Goal: Task Accomplishment & Management: Manage account settings

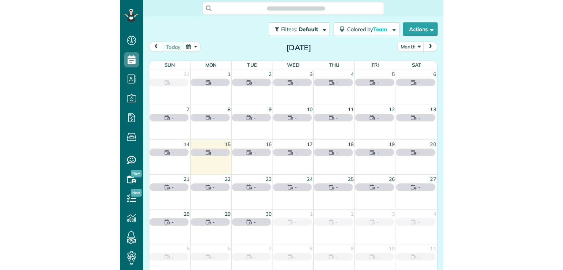
scroll to position [3, 3]
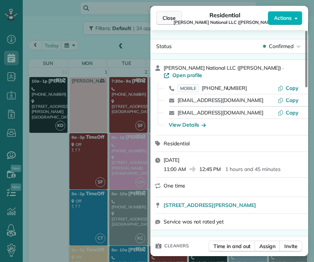
click at [169, 21] on span "Close" at bounding box center [168, 17] width 13 height 7
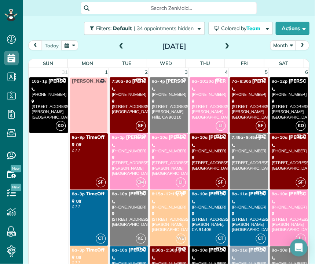
scroll to position [264, 22]
click at [282, 46] on button "Month" at bounding box center [283, 45] width 26 height 10
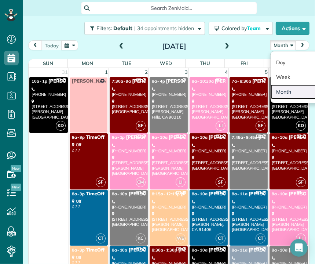
click at [279, 94] on link "Month" at bounding box center [300, 91] width 58 height 15
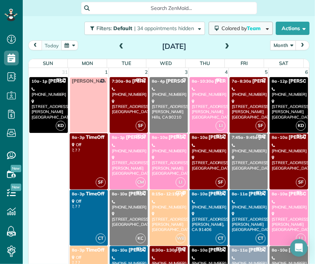
click at [247, 26] on span "Team" at bounding box center [254, 28] width 15 height 7
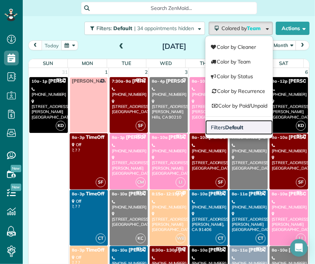
click at [242, 131] on link "Filters Default" at bounding box center [238, 127] width 67 height 15
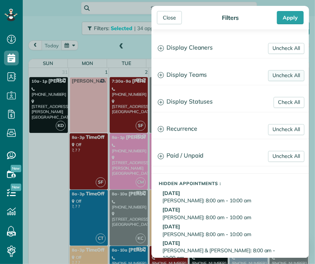
click at [280, 79] on link "Uncheck All" at bounding box center [286, 75] width 36 height 11
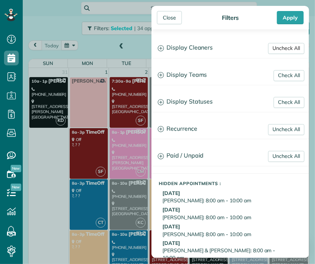
click at [280, 50] on link "Uncheck All" at bounding box center [286, 48] width 36 height 11
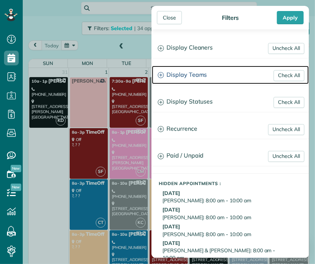
click at [192, 78] on h3 "Display Teams" at bounding box center [230, 75] width 157 height 19
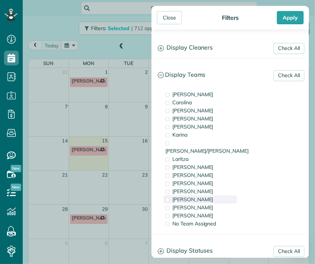
click at [184, 196] on span "[PERSON_NAME]" at bounding box center [192, 199] width 41 height 7
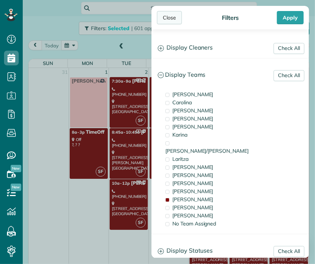
click at [161, 16] on div "Close" at bounding box center [169, 17] width 25 height 13
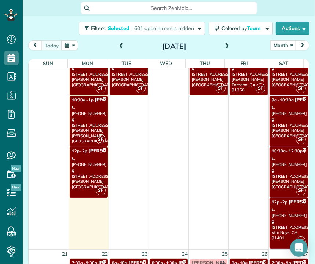
scroll to position [573, 0]
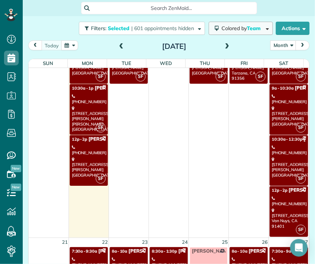
click at [239, 29] on span "Colored by Team" at bounding box center [242, 28] width 42 height 7
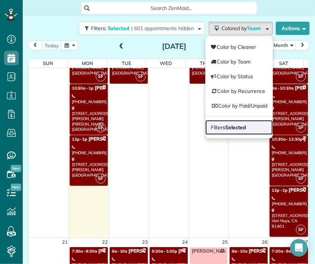
click at [240, 125] on link "Filters Selected" at bounding box center [238, 127] width 67 height 15
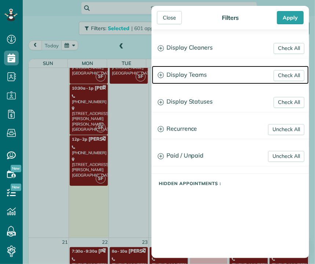
click at [185, 73] on h3 "Display Teams" at bounding box center [230, 75] width 157 height 19
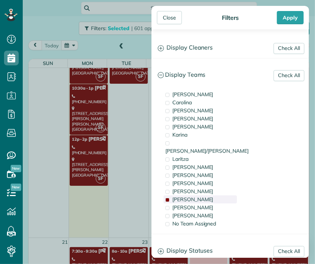
click at [173, 196] on span "[PERSON_NAME]" at bounding box center [192, 199] width 41 height 7
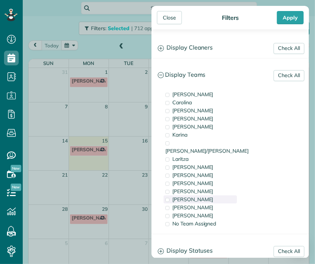
scroll to position [0, 0]
click at [177, 180] on span "[PERSON_NAME]" at bounding box center [192, 183] width 41 height 7
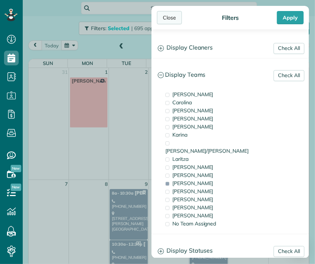
click at [165, 22] on div "Close" at bounding box center [169, 17] width 25 height 13
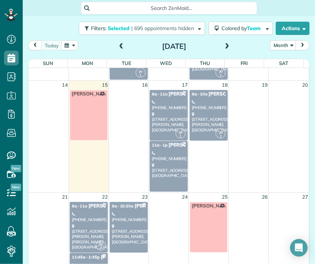
scroll to position [265, 0]
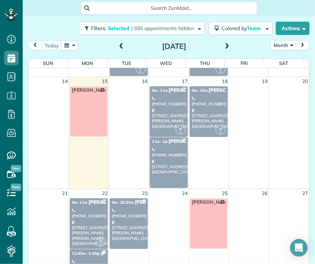
click at [164, 112] on div "3714 Patrick Henry Place Agoura Hills, CA 91301" at bounding box center [169, 118] width 34 height 21
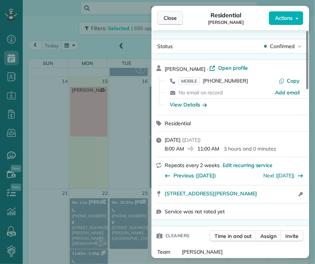
click at [170, 19] on span "Close" at bounding box center [169, 17] width 13 height 7
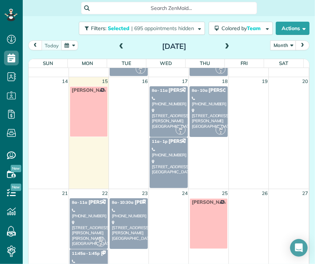
click at [157, 156] on link "11a - 1p Aparna Ramaswamy (612) 703-0638 5102 Palm Drive La Cañada Flintridge, …" at bounding box center [169, 162] width 38 height 51
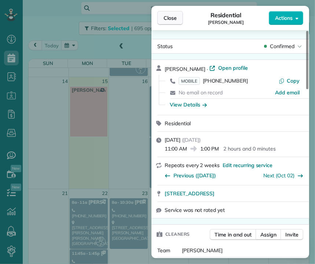
click at [172, 20] on span "Close" at bounding box center [169, 17] width 13 height 7
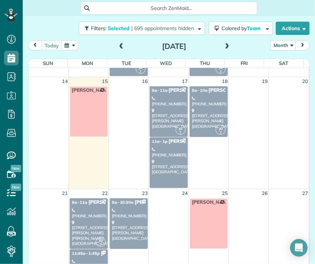
click at [204, 100] on div "(718) 753-3790" at bounding box center [209, 101] width 34 height 11
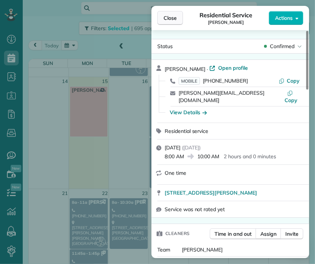
click at [172, 19] on span "Close" at bounding box center [169, 17] width 13 height 7
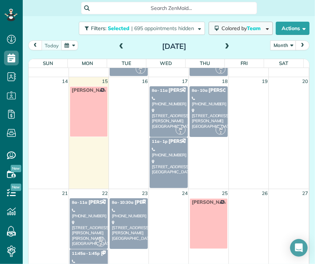
click at [228, 32] on button "Colored by Team" at bounding box center [241, 28] width 64 height 13
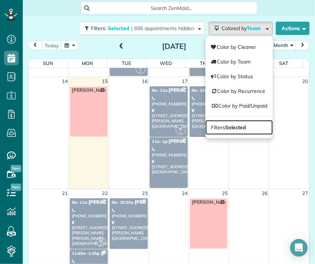
drag, startPoint x: 221, startPoint y: 133, endPoint x: 220, endPoint y: 126, distance: 6.3
click at [225, 126] on strong "Selected" at bounding box center [235, 127] width 21 height 7
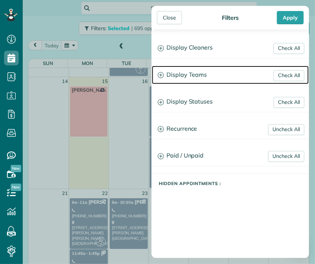
click at [181, 70] on h3 "Display Teams" at bounding box center [230, 75] width 157 height 19
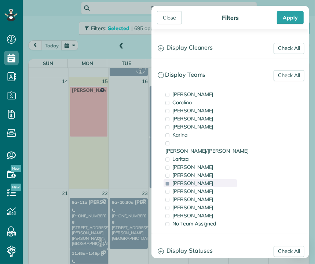
click at [172, 180] on span "[PERSON_NAME]" at bounding box center [192, 183] width 41 height 7
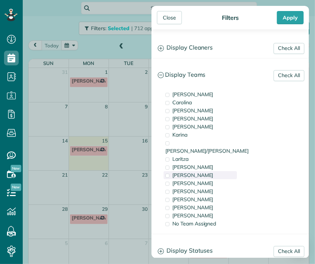
click at [172, 172] on span "[PERSON_NAME]" at bounding box center [192, 175] width 41 height 7
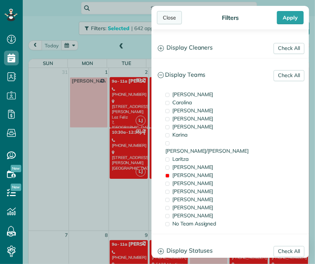
click at [169, 18] on div "Close" at bounding box center [169, 17] width 25 height 13
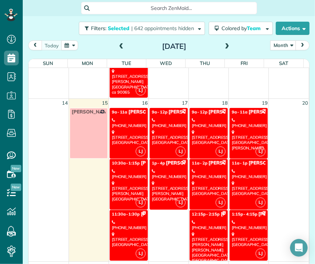
scroll to position [348, 0]
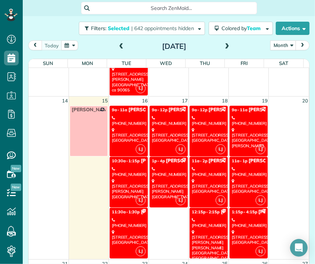
click at [127, 127] on div "7224 Hillside Avenue Los Angeles, CA 90046" at bounding box center [129, 135] width 34 height 16
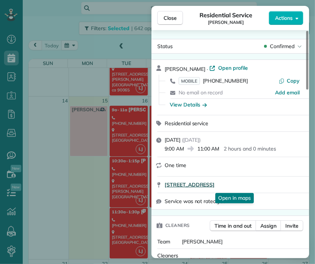
click at [214, 185] on span "7224 Hillside Avenue Apt 101 Los Angeles CA 90046" at bounding box center [190, 184] width 50 height 7
click at [168, 20] on span "Close" at bounding box center [169, 17] width 13 height 7
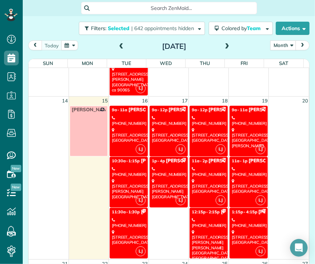
click at [136, 162] on div "10:30a - 1:15p Hannah Rodgers" at bounding box center [129, 161] width 34 height 6
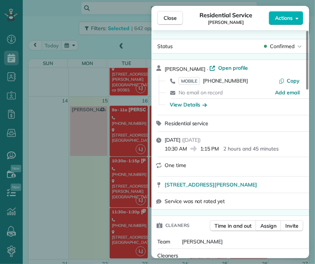
click at [122, 221] on div "Close Residential Service Hannah Rodgers Actions Status Confirmed Hannah Rodger…" at bounding box center [157, 132] width 315 height 264
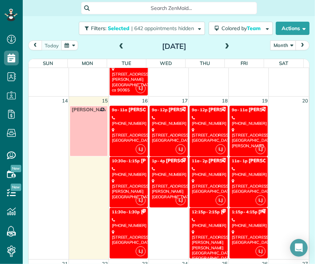
click at [122, 226] on link "LJ 11:30a - 1:30p Mark Ransom (774) 259-1119 2208 Silver Lake Boulevard Los Ang…" at bounding box center [129, 232] width 38 height 51
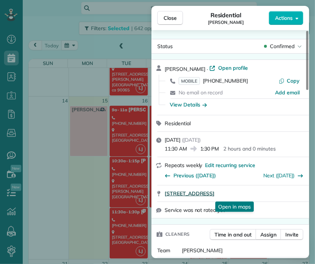
click at [214, 194] on span "2208 Silver Lake Boulevard Los Angeles CA 90039" at bounding box center [190, 193] width 50 height 7
click at [169, 19] on span "Close" at bounding box center [169, 17] width 13 height 7
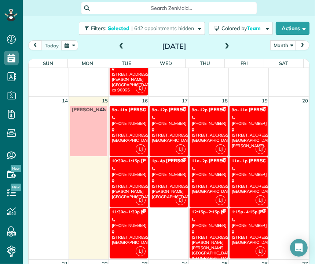
click at [170, 116] on div "(626) 840-7570" at bounding box center [169, 120] width 34 height 11
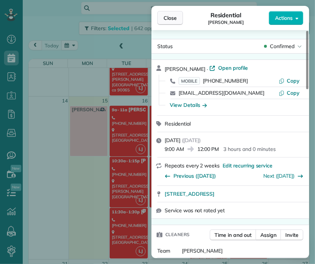
click at [166, 20] on span "Close" at bounding box center [169, 17] width 13 height 7
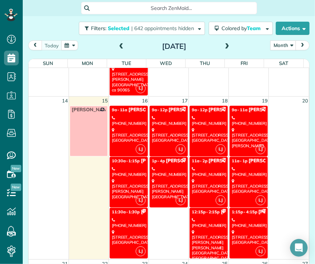
click at [166, 159] on span "Kameelah Gateau" at bounding box center [186, 161] width 40 height 6
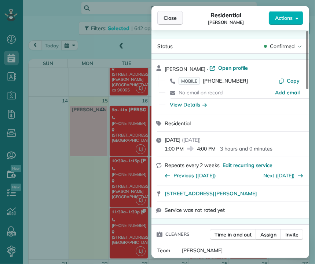
click at [166, 19] on span "Close" at bounding box center [169, 17] width 13 height 7
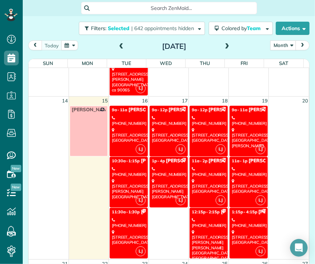
click at [158, 158] on span "1p - 4p" at bounding box center [158, 160] width 13 height 5
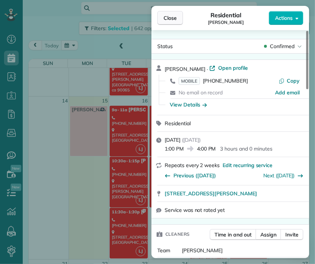
click at [166, 13] on button "Close" at bounding box center [170, 18] width 26 height 14
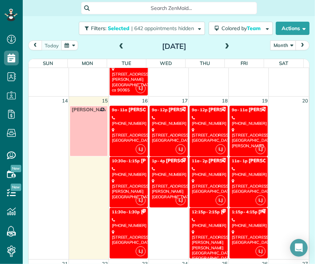
click at [201, 125] on link "LJ 9a - 12p Jay Minnick (402) 238-7649 2206 Miravista Avenue La Crescenta-Montr…" at bounding box center [209, 131] width 38 height 51
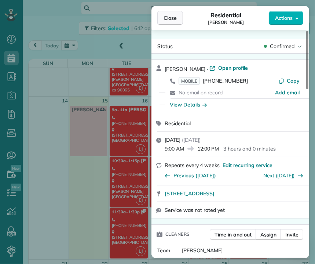
click at [173, 19] on span "Close" at bounding box center [169, 17] width 13 height 7
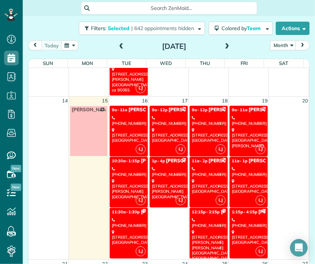
click at [196, 182] on div "2364 Rockdell Street La Crescenta-Montrose, CA 91214" at bounding box center [209, 186] width 34 height 16
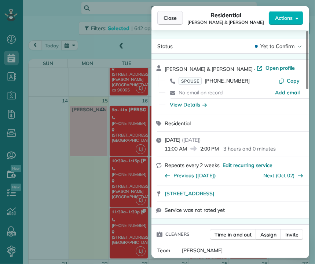
click at [169, 16] on span "Close" at bounding box center [169, 17] width 13 height 7
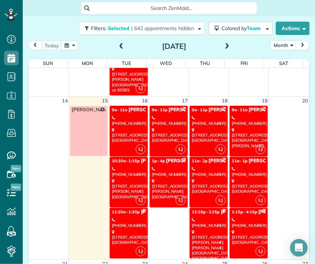
click at [201, 217] on div "(310) 463-1775" at bounding box center [209, 222] width 34 height 11
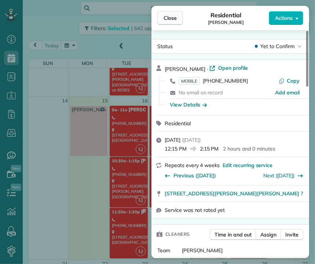
click at [180, 19] on button "Close" at bounding box center [170, 18] width 26 height 14
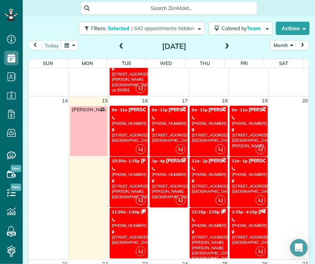
click at [232, 132] on div "6722 Cantaloupe Avenue Valley Glen, CA 91405" at bounding box center [249, 137] width 34 height 21
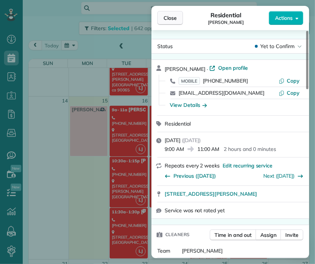
click at [174, 22] on button "Close" at bounding box center [170, 18] width 26 height 14
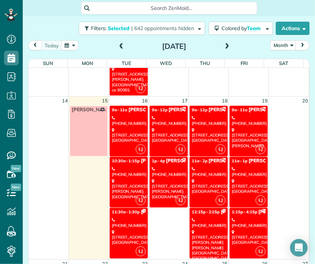
click at [203, 220] on div "(310) 463-1775" at bounding box center [209, 222] width 34 height 11
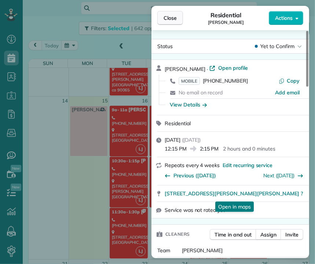
click at [171, 21] on span "Close" at bounding box center [169, 17] width 13 height 7
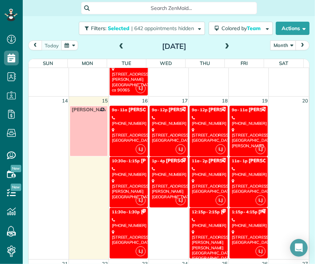
click at [236, 125] on link "LJ 9a - 11a Karen Hostettler (818) 519-1596 6722 Cantaloupe Avenue Valley Glen,…" at bounding box center [248, 131] width 38 height 51
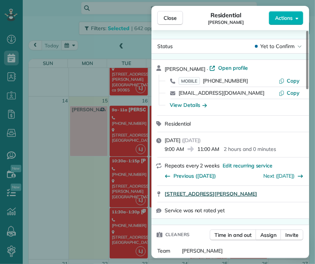
click at [257, 194] on span "6722 Cantaloupe Avenue Valley Glen CA 91405" at bounding box center [211, 193] width 92 height 7
click at [171, 17] on span "Close" at bounding box center [169, 17] width 13 height 7
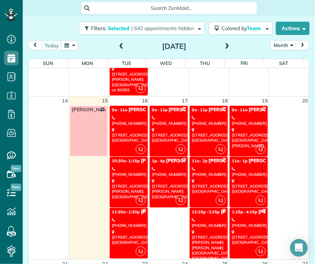
click at [232, 182] on div "6938 Laurel Canyon Boulevard North Hollywood, CA 91605" at bounding box center [249, 186] width 34 height 16
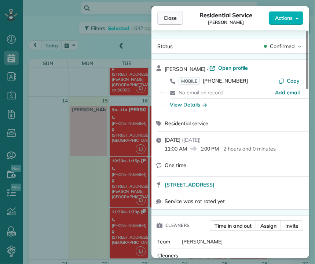
click at [163, 19] on button "Close" at bounding box center [170, 18] width 26 height 14
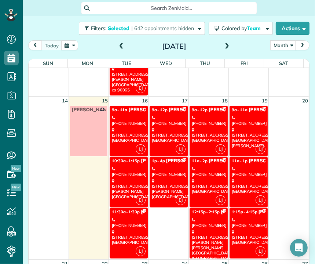
click at [238, 213] on link "LJ 1:15p - 4:15p Ben Phan (818) 636-8524 1640 East Mountain Street Pasadena, CA…" at bounding box center [248, 232] width 38 height 51
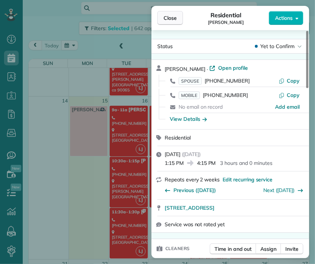
click at [173, 20] on span "Close" at bounding box center [169, 17] width 13 height 7
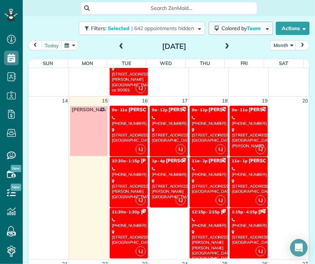
click at [231, 31] on span "Colored by Team" at bounding box center [242, 28] width 42 height 7
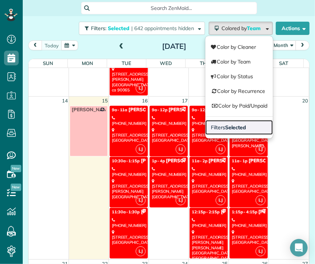
click at [228, 128] on strong "Selected" at bounding box center [235, 127] width 21 height 7
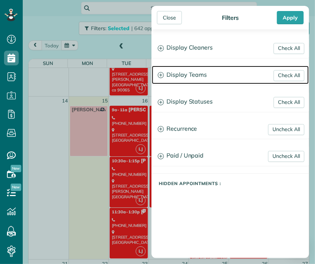
click at [193, 76] on h3 "Display Teams" at bounding box center [230, 75] width 157 height 19
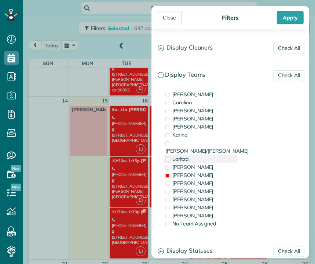
click at [180, 155] on span "Laritza" at bounding box center [180, 158] width 16 height 7
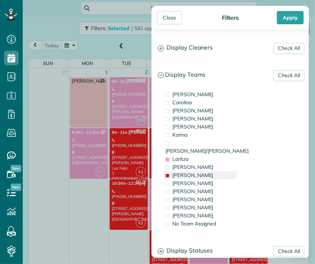
click at [173, 172] on span "[PERSON_NAME]" at bounding box center [192, 175] width 41 height 7
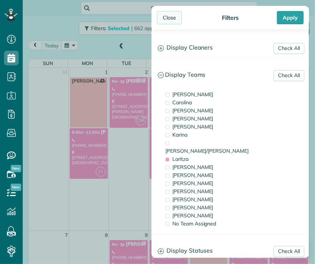
click at [169, 16] on div "Close" at bounding box center [169, 17] width 25 height 13
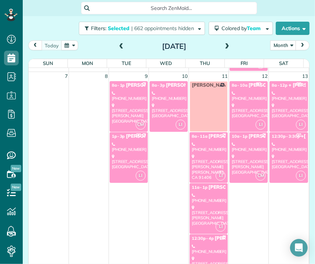
scroll to position [159, 0]
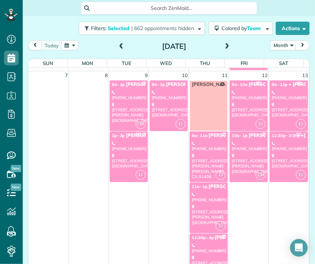
click at [197, 200] on div "(323) 459-1448" at bounding box center [209, 197] width 34 height 11
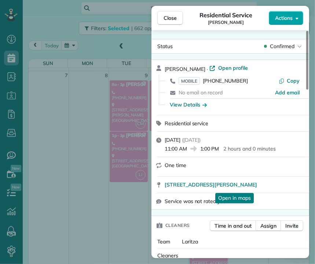
click at [282, 18] on span "Actions" at bounding box center [284, 17] width 18 height 7
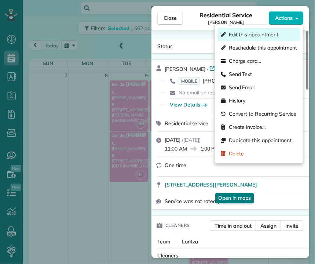
click at [265, 35] on span "Edit this appointment" at bounding box center [253, 34] width 49 height 7
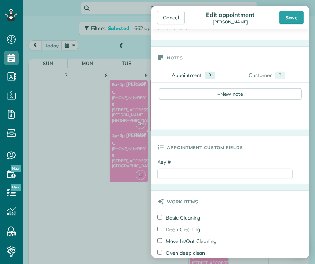
scroll to position [235, 0]
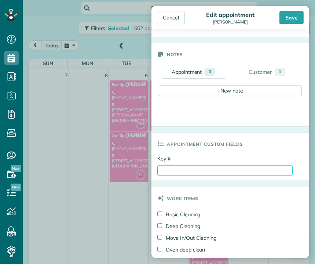
click at [168, 171] on input "Key #" at bounding box center [224, 170] width 135 height 11
type input "****"
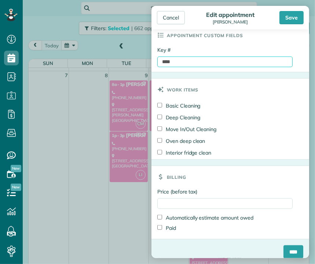
scroll to position [349, 0]
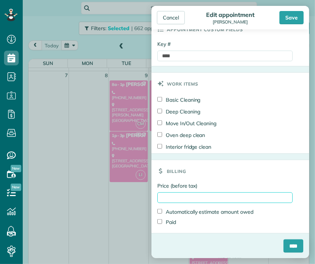
click at [175, 197] on input "Price (before tax)" at bounding box center [224, 197] width 135 height 11
type input "****"
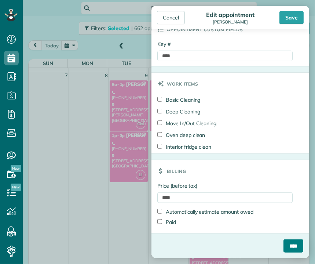
click at [287, 245] on input "****" at bounding box center [293, 245] width 20 height 13
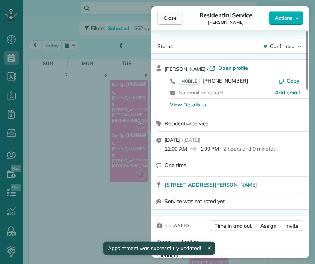
scroll to position [159, 0]
click at [163, 22] on button "Close" at bounding box center [170, 18] width 26 height 14
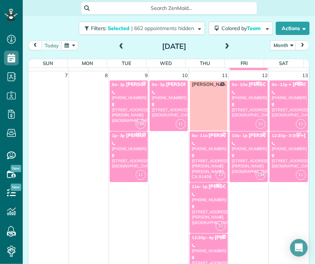
click at [212, 155] on div "16945 Sherman Way Van Nuys, CA 91406" at bounding box center [209, 166] width 34 height 26
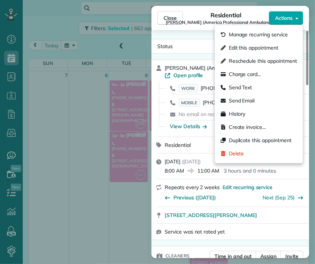
click at [286, 15] on span "Actions" at bounding box center [284, 17] width 18 height 7
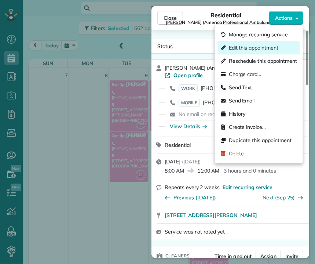
click at [274, 47] on span "Edit this appointment" at bounding box center [253, 47] width 49 height 7
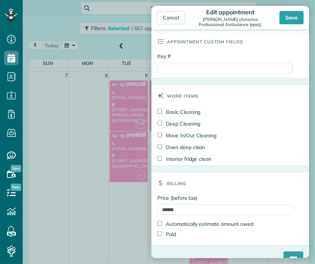
scroll to position [356, 0]
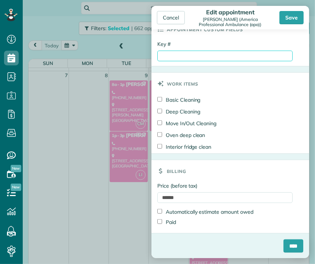
click at [163, 56] on input "Key #" at bounding box center [224, 56] width 135 height 11
type input "**********"
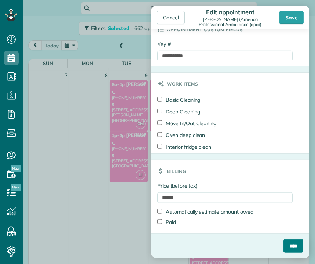
click at [283, 247] on input "****" at bounding box center [293, 245] width 20 height 13
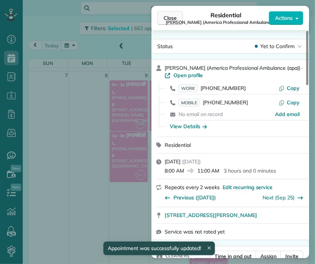
scroll to position [159, 0]
click at [169, 19] on span "Close" at bounding box center [169, 17] width 13 height 7
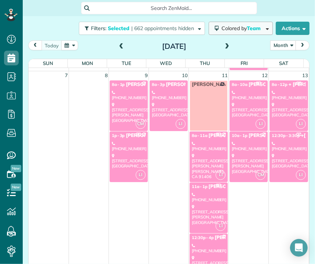
click at [240, 28] on span "Colored by Team" at bounding box center [242, 28] width 42 height 7
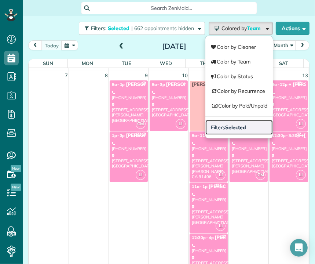
click at [225, 126] on strong "Selected" at bounding box center [235, 127] width 21 height 7
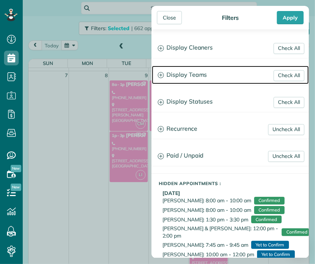
click at [190, 74] on h3 "Display Teams" at bounding box center [230, 75] width 157 height 19
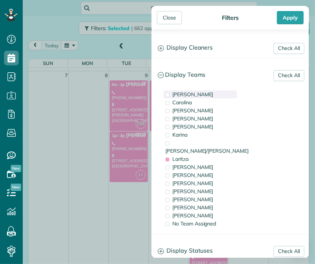
click at [183, 93] on span "[PERSON_NAME]" at bounding box center [192, 94] width 41 height 7
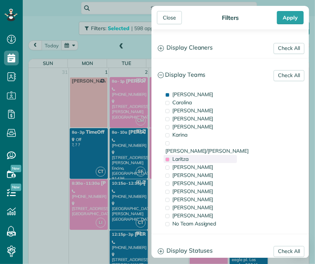
click at [170, 155] on div "Laritza" at bounding box center [199, 159] width 73 height 8
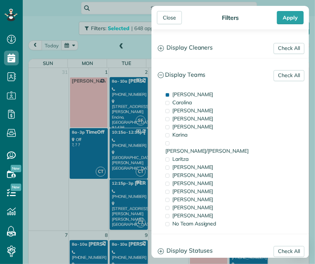
click at [169, 34] on div "Check All Display Cleaners Gilma Sante Johanna Martinez Karina Duenas Nelly Gus…" at bounding box center [230, 143] width 158 height 228
click at [169, 18] on div "Close" at bounding box center [169, 17] width 25 height 13
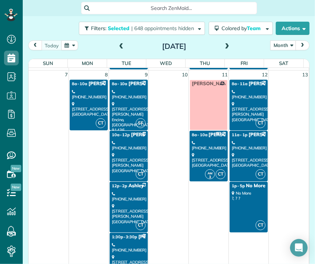
scroll to position [157, 0]
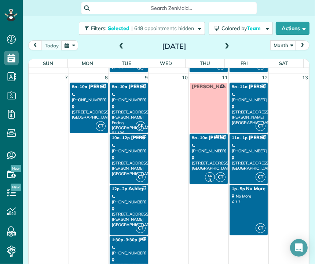
click at [124, 156] on div "8607 Melvin Avenue Northridge, CA 91324" at bounding box center [129, 165] width 34 height 21
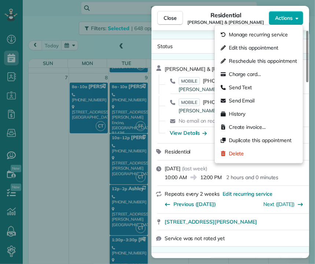
click at [280, 19] on span "Actions" at bounding box center [284, 17] width 18 height 7
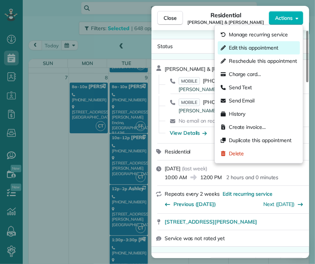
click at [269, 47] on span "Edit this appointment" at bounding box center [253, 47] width 49 height 7
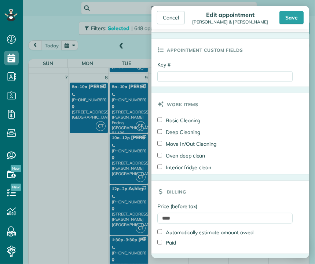
scroll to position [330, 0]
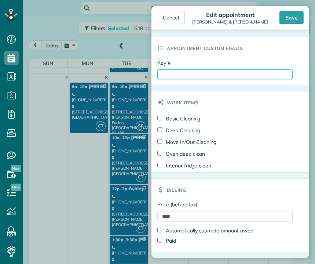
click at [167, 75] on input "Key #" at bounding box center [224, 74] width 135 height 11
click at [200, 74] on input "**********" at bounding box center [224, 74] width 135 height 11
click at [200, 73] on input "**********" at bounding box center [224, 74] width 135 height 11
click at [210, 74] on input "**********" at bounding box center [224, 74] width 135 height 11
type input "**********"
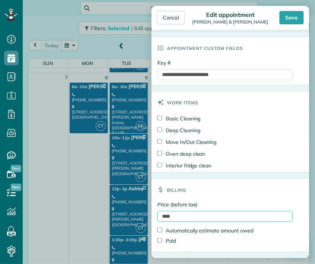
click at [172, 216] on input "****" at bounding box center [224, 216] width 135 height 11
type input "*"
type input "****"
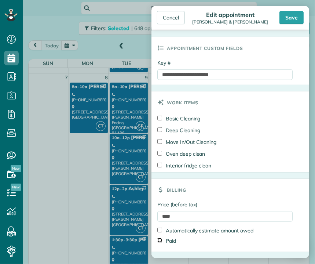
scroll to position [349, 0]
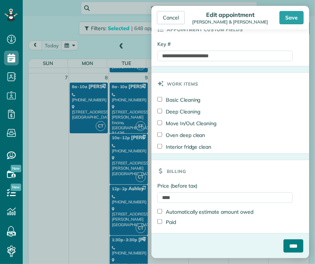
click at [290, 243] on input "****" at bounding box center [293, 245] width 20 height 13
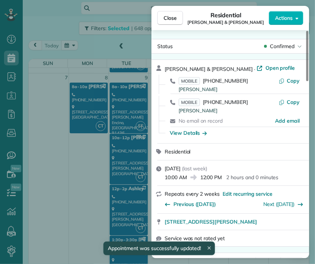
scroll to position [157, 0]
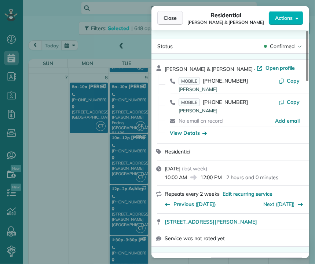
click at [165, 18] on span "Close" at bounding box center [169, 17] width 13 height 7
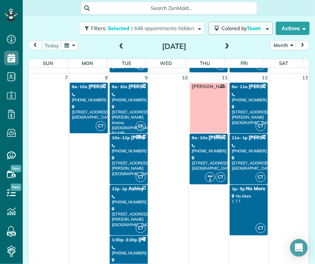
click at [226, 30] on span "Colored by Team" at bounding box center [242, 28] width 42 height 7
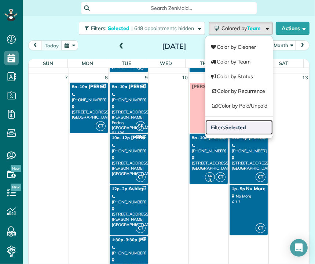
click at [213, 132] on link "Filters Selected" at bounding box center [238, 127] width 67 height 15
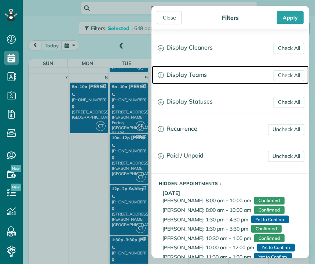
click at [194, 77] on h3 "Display Teams" at bounding box center [230, 75] width 157 height 19
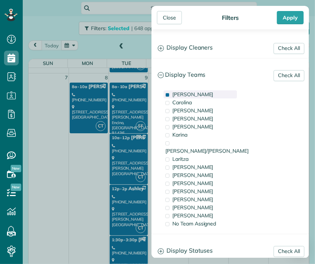
click at [181, 96] on span "[PERSON_NAME]" at bounding box center [192, 94] width 41 height 7
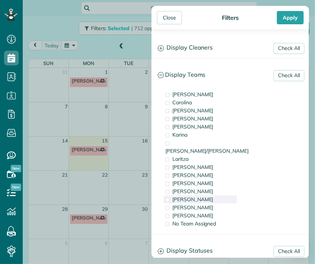
click at [181, 196] on span "[PERSON_NAME]" at bounding box center [192, 199] width 41 height 7
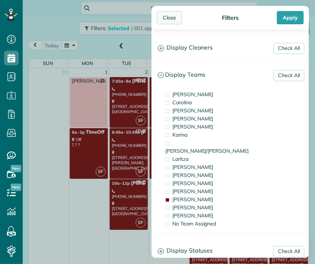
click at [168, 13] on div "Close" at bounding box center [169, 17] width 25 height 13
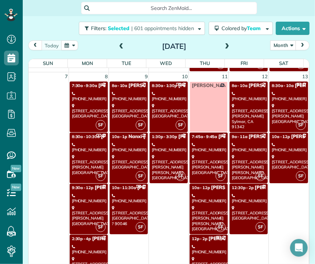
scroll to position [209, 0]
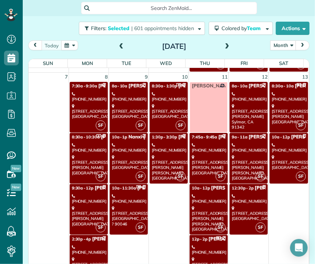
click at [89, 119] on link "SF 7:30a - 9:30a Laura Malm - Southwest Industrial Electric (323) 255-6563 4557…" at bounding box center [89, 107] width 38 height 51
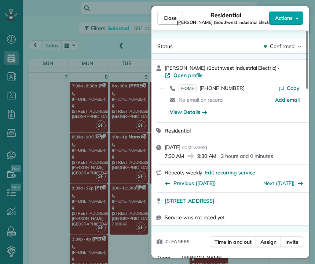
click at [283, 18] on span "Actions" at bounding box center [284, 17] width 18 height 7
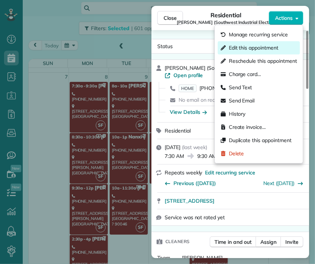
click at [278, 44] on span "Edit this appointment" at bounding box center [253, 47] width 49 height 7
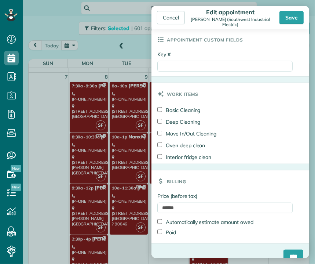
scroll to position [356, 0]
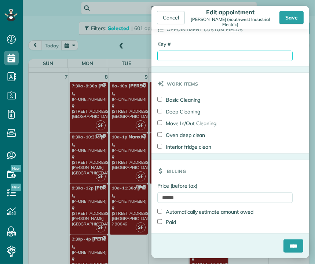
click at [177, 54] on input "Key #" at bounding box center [224, 56] width 135 height 11
type input "**********"
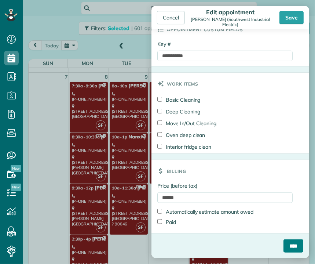
click at [283, 248] on input "****" at bounding box center [293, 245] width 20 height 13
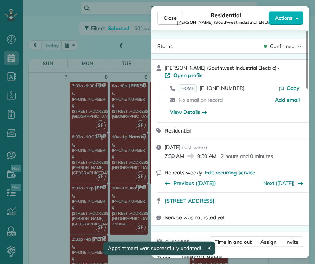
scroll to position [209, 0]
click at [169, 19] on span "Close" at bounding box center [169, 17] width 13 height 7
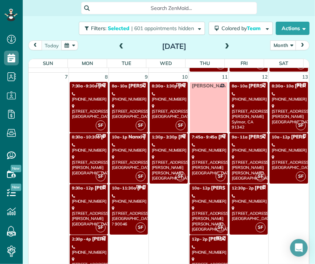
click at [206, 209] on div "5536 Ethel Ave Sherman Oaks, CA 91401" at bounding box center [209, 218] width 34 height 26
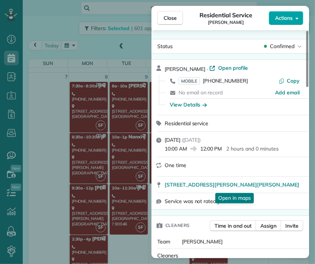
click at [286, 18] on span "Actions" at bounding box center [284, 17] width 18 height 7
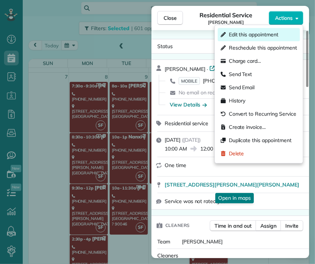
click at [262, 36] on span "Edit this appointment" at bounding box center [253, 34] width 49 height 7
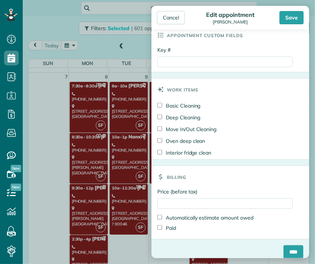
scroll to position [349, 0]
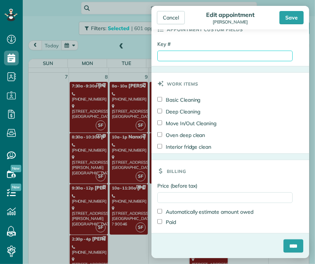
click at [169, 58] on input "Key #" at bounding box center [224, 56] width 135 height 11
click at [183, 57] on input "******" at bounding box center [224, 56] width 135 height 11
type input "**********"
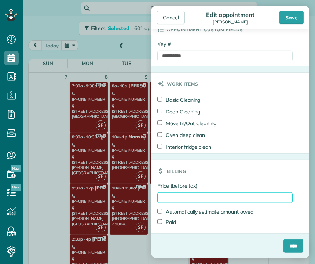
click at [161, 195] on input "Price (before tax)" at bounding box center [224, 197] width 135 height 11
type input "*****"
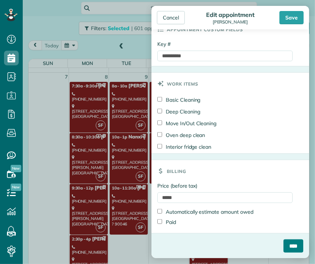
click at [283, 246] on input "****" at bounding box center [293, 245] width 20 height 13
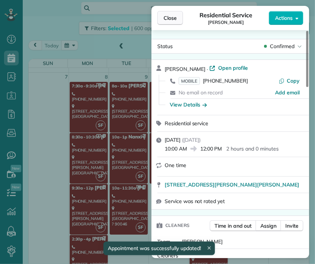
scroll to position [209, 0]
click at [161, 21] on button "Close" at bounding box center [170, 18] width 26 height 14
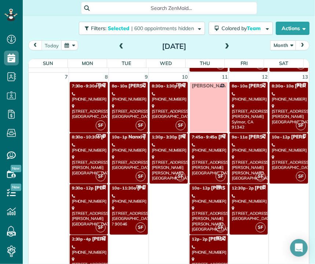
click at [236, 150] on div "(310) 463-7639" at bounding box center [249, 147] width 34 height 11
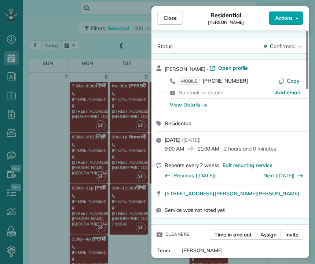
click at [287, 15] on span "Actions" at bounding box center [284, 17] width 18 height 7
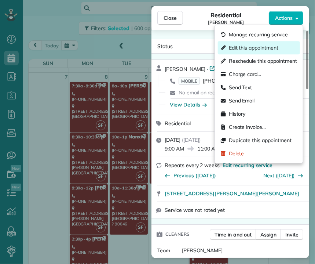
click at [270, 48] on span "Edit this appointment" at bounding box center [253, 47] width 49 height 7
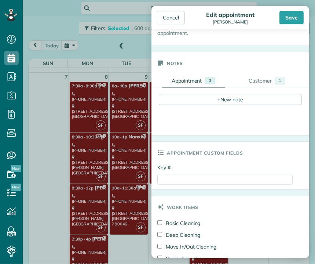
scroll to position [228, 0]
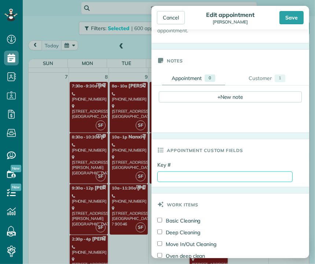
click at [173, 175] on input "Key #" at bounding box center [224, 176] width 135 height 11
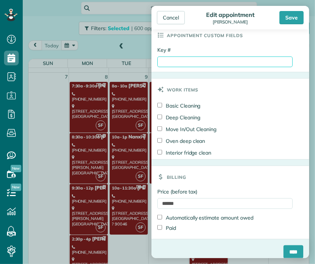
scroll to position [349, 0]
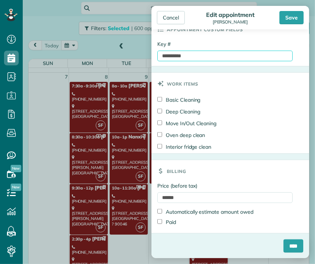
type input "**********"
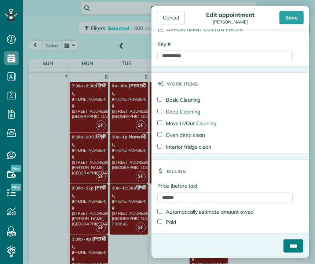
click at [283, 248] on input "****" at bounding box center [293, 245] width 20 height 13
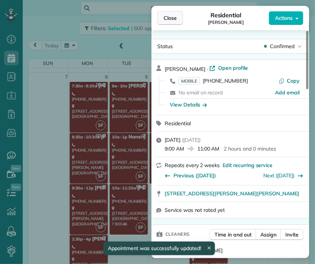
scroll to position [209, 0]
click at [171, 20] on span "Close" at bounding box center [169, 17] width 13 height 7
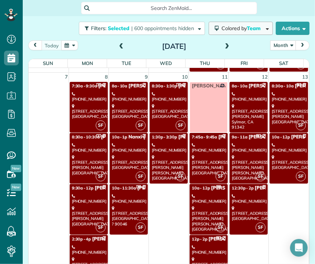
click at [227, 31] on span "Colored by Team" at bounding box center [242, 28] width 42 height 7
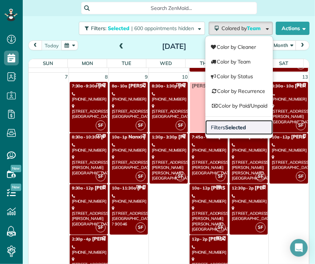
click at [218, 126] on span "Filters Selected" at bounding box center [228, 127] width 35 height 7
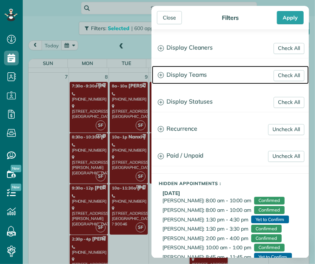
click at [193, 70] on h3 "Display Teams" at bounding box center [230, 75] width 157 height 19
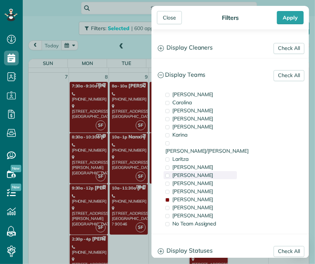
click at [201, 171] on div "[PERSON_NAME]" at bounding box center [199, 175] width 73 height 8
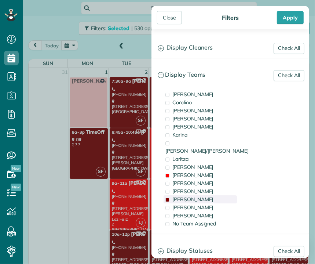
click at [185, 196] on span "[PERSON_NAME]" at bounding box center [192, 199] width 41 height 7
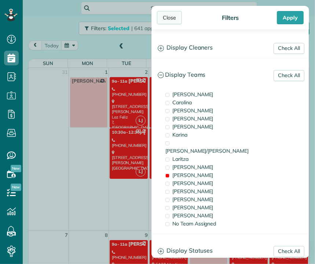
click at [173, 18] on div "Close" at bounding box center [169, 17] width 25 height 13
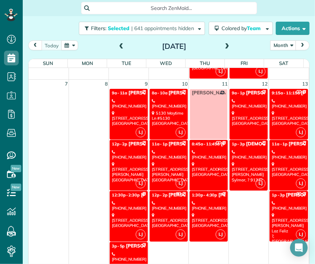
scroll to position [152, 0]
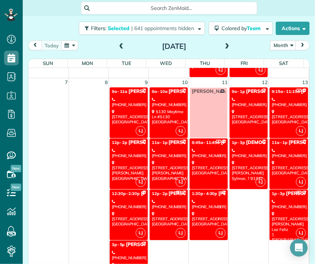
click at [165, 148] on div "(818) 469-7991" at bounding box center [169, 153] width 34 height 11
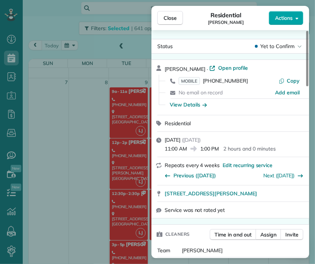
click at [284, 15] on span "Actions" at bounding box center [284, 17] width 18 height 7
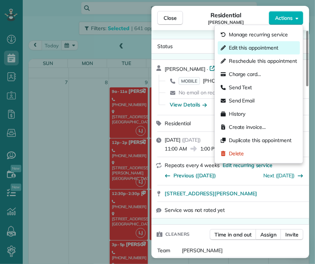
click at [268, 47] on span "Edit this appointment" at bounding box center [253, 47] width 49 height 7
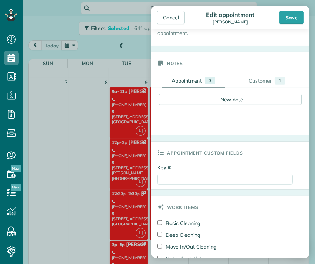
scroll to position [349, 0]
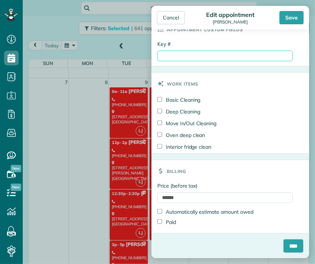
click at [164, 59] on input "Key #" at bounding box center [224, 56] width 135 height 11
type input "*********"
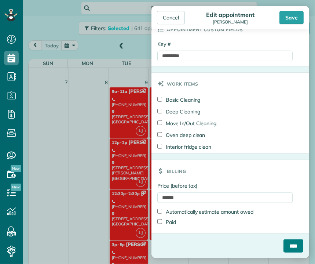
click at [283, 243] on input "****" at bounding box center [293, 245] width 20 height 13
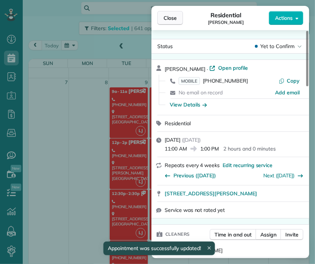
scroll to position [152, 0]
click at [175, 19] on span "Close" at bounding box center [169, 17] width 13 height 7
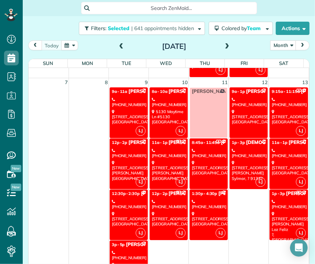
click at [282, 158] on link "LJ 11a - 1p Nara Gabuchian (818) 486-4414 901 Calle La Primavera Glendale, CA 9…" at bounding box center [288, 163] width 38 height 51
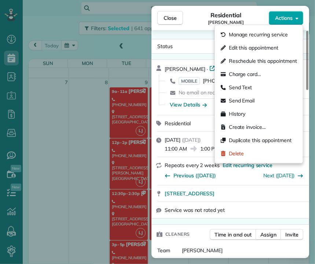
click at [284, 21] on span "Actions" at bounding box center [284, 17] width 18 height 7
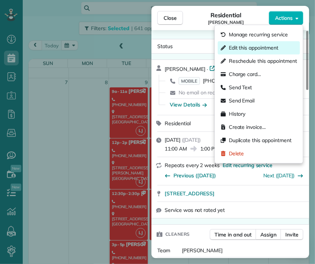
click at [269, 47] on span "Edit this appointment" at bounding box center [253, 47] width 49 height 7
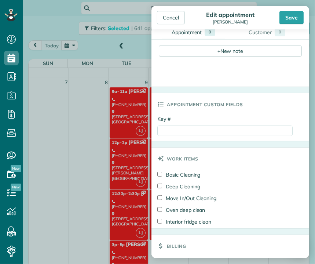
scroll to position [349, 0]
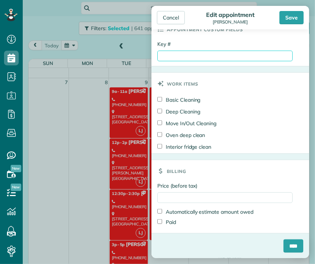
click at [171, 56] on input "Key #" at bounding box center [224, 56] width 135 height 11
type input "**********"
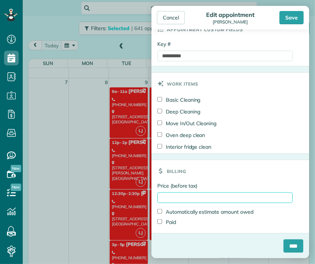
click at [165, 197] on input "Price (before tax)" at bounding box center [224, 197] width 135 height 11
type input "****"
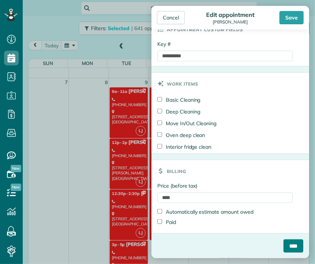
click at [290, 249] on input "****" at bounding box center [293, 245] width 20 height 13
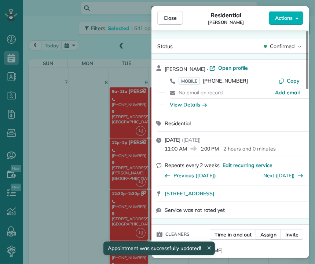
scroll to position [152, 0]
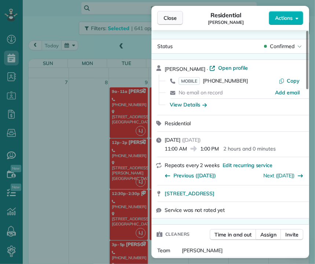
click at [169, 13] on button "Close" at bounding box center [170, 18] width 26 height 14
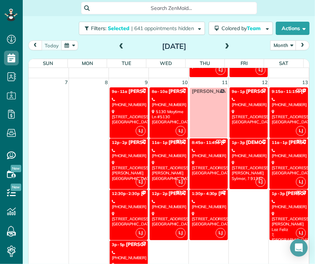
click at [232, 106] on div "(626) 824-2299" at bounding box center [249, 102] width 34 height 11
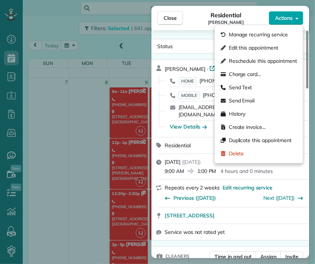
click at [282, 17] on span "Actions" at bounding box center [284, 17] width 18 height 7
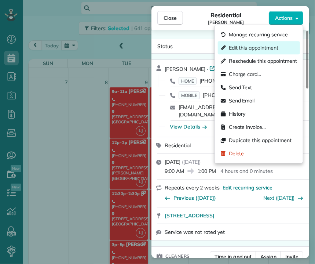
click at [262, 49] on span "Edit this appointment" at bounding box center [253, 47] width 49 height 7
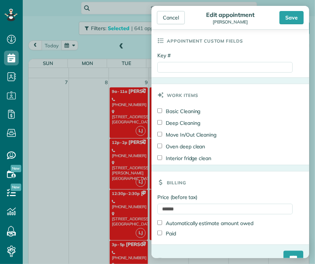
scroll to position [342, 0]
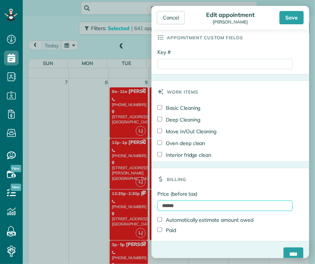
click at [170, 203] on input "******" at bounding box center [224, 205] width 135 height 11
click at [163, 207] on input "******" at bounding box center [224, 205] width 135 height 11
type input "******"
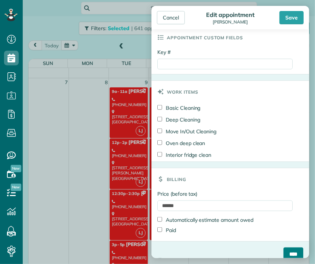
click at [292, 254] on input "****" at bounding box center [293, 253] width 20 height 13
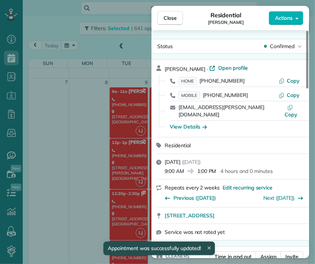
scroll to position [152, 0]
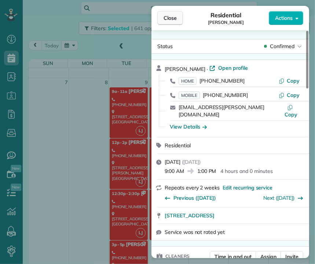
click at [179, 18] on button "Close" at bounding box center [170, 18] width 26 height 14
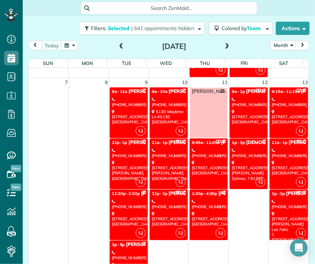
click at [129, 111] on div "8735 oak park ave. Northridge, CA 91325" at bounding box center [129, 117] width 34 height 16
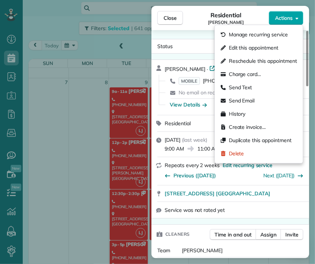
click at [282, 19] on span "Actions" at bounding box center [284, 17] width 18 height 7
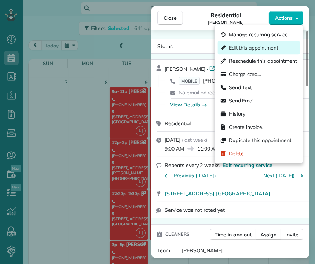
click at [277, 46] on span "Edit this appointment" at bounding box center [253, 47] width 49 height 7
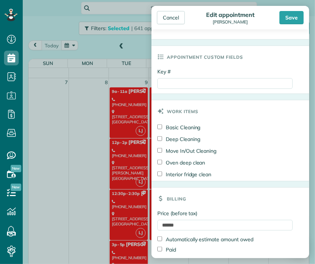
scroll to position [323, 0]
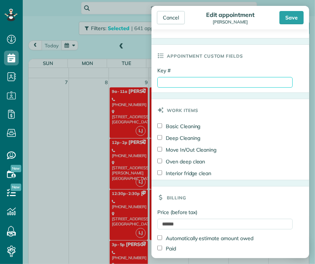
click at [160, 81] on input "Key #" at bounding box center [224, 82] width 135 height 11
type input "**********"
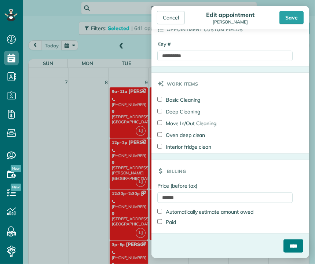
click at [289, 241] on input "****" at bounding box center [293, 245] width 20 height 13
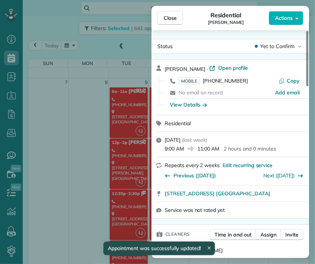
scroll to position [152, 0]
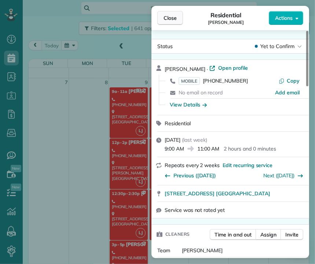
click at [169, 17] on span "Close" at bounding box center [169, 17] width 13 height 7
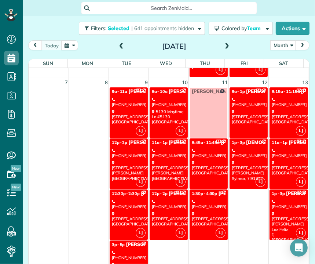
click at [199, 208] on link "LJ 1:30p - 4:30p Ben Phan (818) 636-8524 1640 East Mountain Street Pasadena, CA…" at bounding box center [209, 214] width 38 height 51
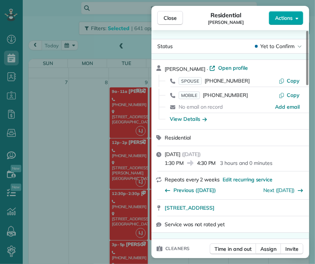
click at [282, 14] on span "Actions" at bounding box center [284, 17] width 18 height 7
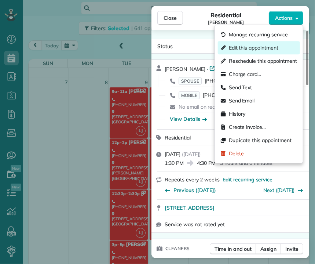
click at [269, 45] on span "Edit this appointment" at bounding box center [253, 47] width 49 height 7
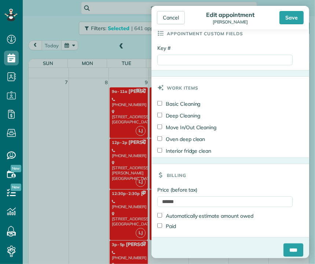
scroll to position [349, 0]
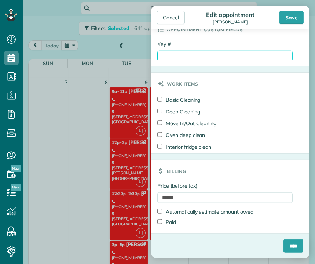
click at [169, 56] on input "Key #" at bounding box center [224, 56] width 135 height 11
type input "****"
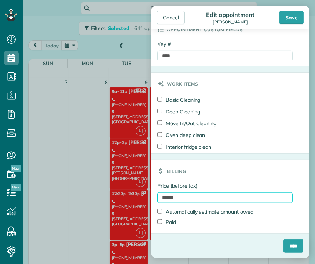
click at [167, 196] on input "******" at bounding box center [224, 197] width 135 height 11
type input "******"
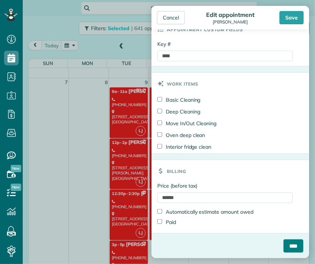
click at [286, 240] on input "****" at bounding box center [293, 245] width 20 height 13
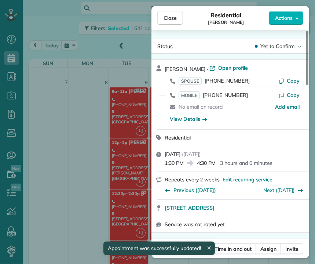
scroll to position [152, 0]
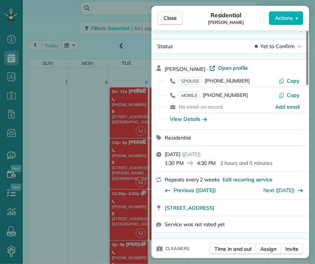
click at [173, 22] on button "Close" at bounding box center [170, 18] width 26 height 14
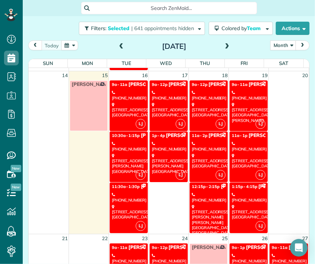
scroll to position [378, 0]
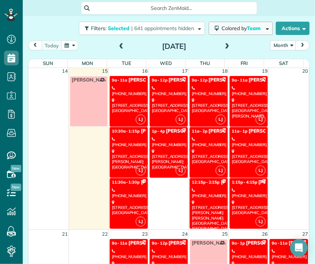
click at [239, 30] on span "Colored by Team" at bounding box center [242, 28] width 42 height 7
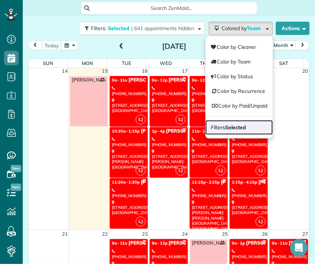
click at [240, 129] on link "Filters Selected" at bounding box center [238, 127] width 67 height 15
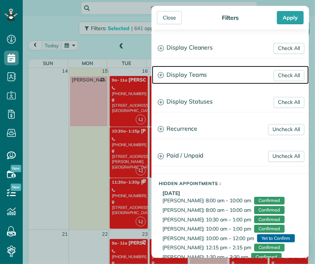
click at [184, 74] on h3 "Display Teams" at bounding box center [230, 75] width 157 height 19
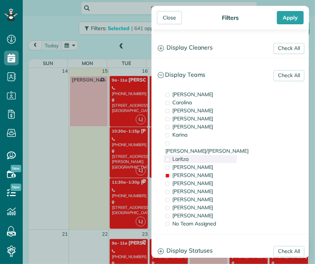
click at [179, 155] on span "Laritza" at bounding box center [180, 158] width 16 height 7
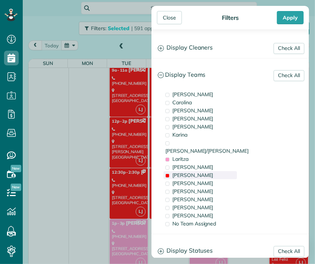
scroll to position [0, 0]
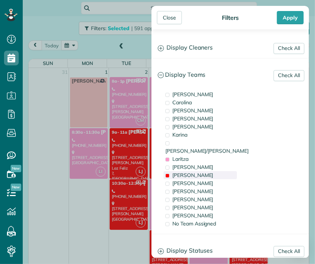
click at [179, 172] on span "[PERSON_NAME]" at bounding box center [192, 175] width 41 height 7
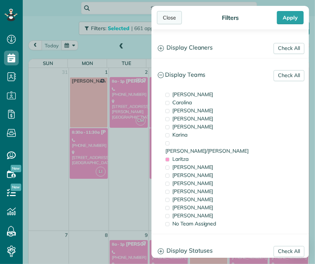
click at [167, 18] on div "Close" at bounding box center [169, 17] width 25 height 13
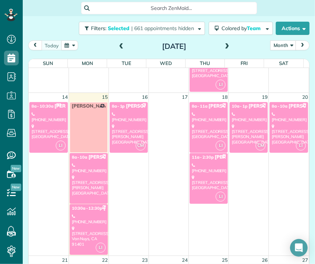
scroll to position [355, 0]
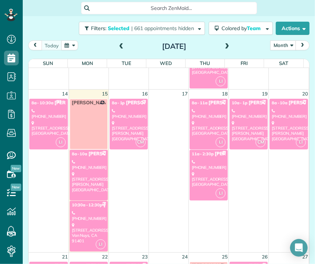
click at [90, 185] on div "600 North Mott Street Los Angeles, CA 90033" at bounding box center [89, 181] width 34 height 21
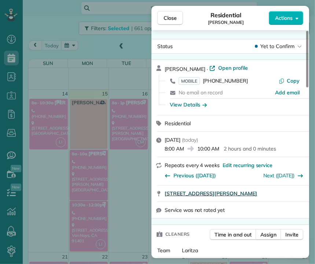
click at [257, 196] on span "600 North Mott Street Los Angeles CA 90033" at bounding box center [211, 193] width 92 height 7
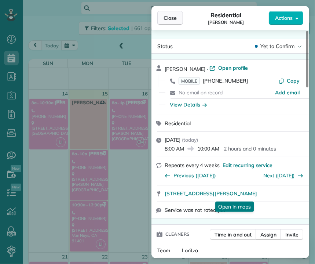
click at [172, 21] on span "Close" at bounding box center [169, 17] width 13 height 7
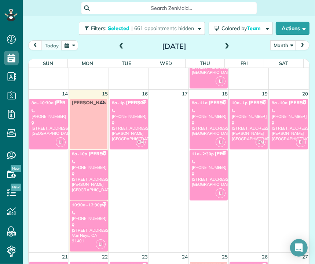
click at [86, 214] on div "(323) 557-0256" at bounding box center [89, 215] width 34 height 11
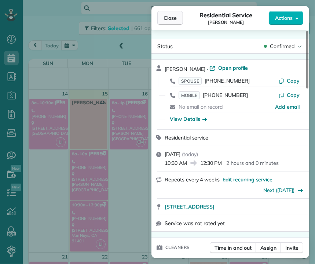
click at [176, 19] on span "Close" at bounding box center [169, 17] width 13 height 7
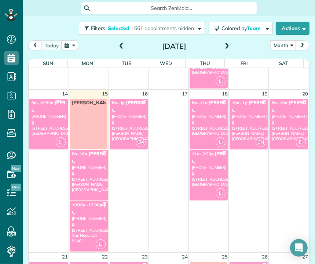
click at [194, 140] on link "LI 8a - 11a Hera Akay (818) 934-5524 1605 Valley View Road Glendale, CA 91202" at bounding box center [209, 124] width 38 height 51
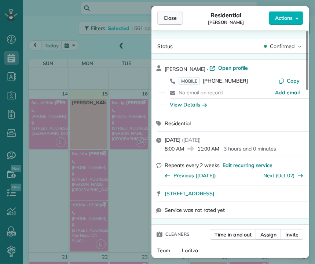
click at [176, 18] on span "Close" at bounding box center [169, 17] width 13 height 7
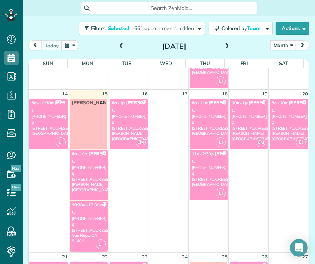
click at [192, 172] on div "29693 Baden Place Malibu, CA 90265" at bounding box center [209, 179] width 34 height 16
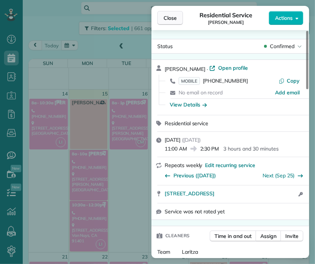
click at [172, 20] on span "Close" at bounding box center [169, 17] width 13 height 7
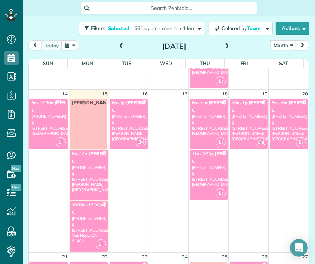
click at [229, 118] on link "CM 10a - 1p Marie Kuehne (646) 467-4268 4257 Beeman Avenue Studio City, CA 91604" at bounding box center [248, 124] width 38 height 51
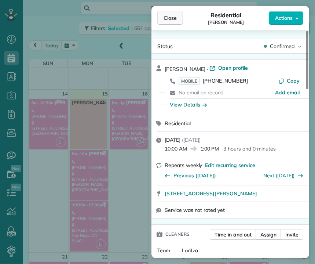
click at [167, 18] on span "Close" at bounding box center [169, 17] width 13 height 7
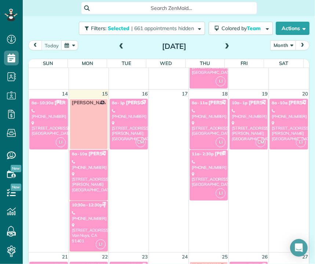
click at [283, 115] on div "(626) 755-8355" at bounding box center [289, 113] width 34 height 11
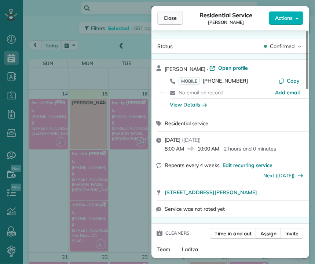
click at [164, 18] on span "Close" at bounding box center [169, 17] width 13 height 7
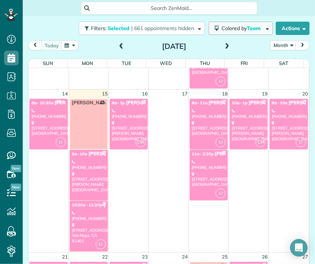
click at [224, 26] on span "Colored by Team" at bounding box center [242, 28] width 42 height 7
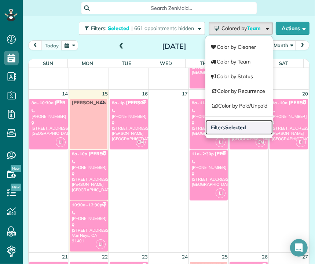
click at [224, 132] on link "Filters Selected" at bounding box center [238, 127] width 67 height 15
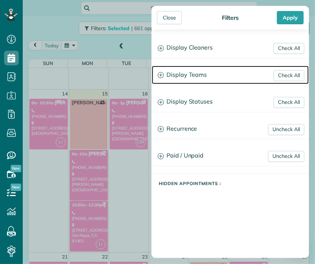
click at [191, 74] on h3 "Display Teams" at bounding box center [230, 75] width 157 height 19
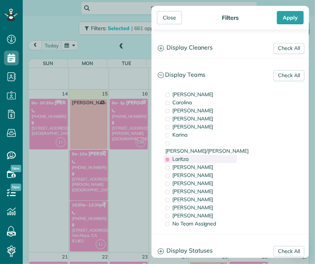
click at [191, 155] on div "Laritza" at bounding box center [199, 159] width 73 height 8
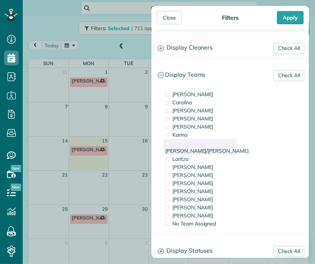
click at [192, 147] on span "[PERSON_NAME]/[PERSON_NAME]" at bounding box center [206, 150] width 83 height 7
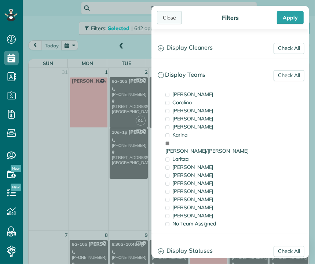
click at [172, 17] on div "Close" at bounding box center [169, 17] width 25 height 13
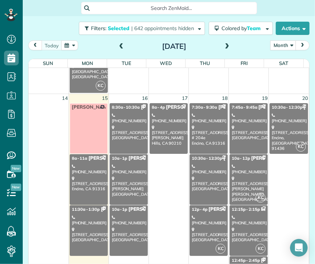
scroll to position [350, 0]
click at [87, 182] on div "17915 Palora Street Encino, CA 91316" at bounding box center [89, 184] width 34 height 16
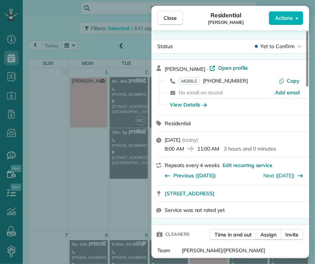
scroll to position [350, 0]
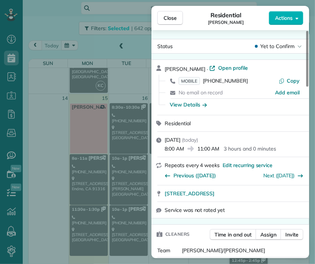
click at [75, 223] on div "Close Residential [PERSON_NAME] Actions Status Yet to Confirm [PERSON_NAME] · O…" at bounding box center [157, 132] width 315 height 264
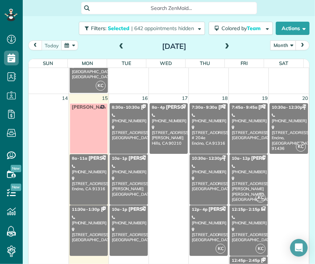
click at [92, 224] on link "11:30a - 1:30p [PERSON_NAME] [PHONE_NUMBER] [STREET_ADDRESS]" at bounding box center [89, 230] width 38 height 51
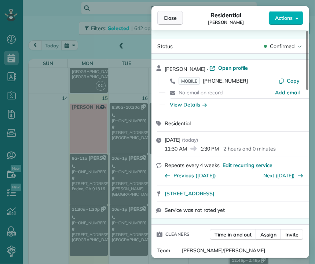
click at [170, 18] on span "Close" at bounding box center [169, 17] width 13 height 7
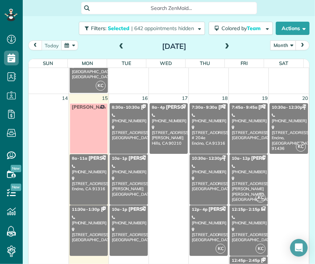
click at [129, 115] on div "[PHONE_NUMBER]" at bounding box center [129, 118] width 34 height 11
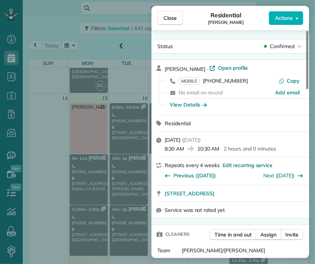
click at [128, 163] on div "Close Residential [PERSON_NAME] Actions Status Confirmed [PERSON_NAME] · Open p…" at bounding box center [157, 132] width 315 height 264
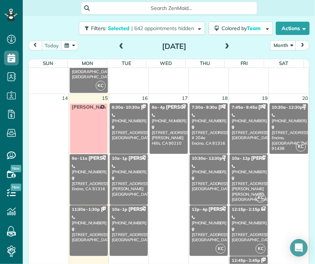
click at [116, 172] on div "[PHONE_NUMBER]" at bounding box center [129, 168] width 34 height 11
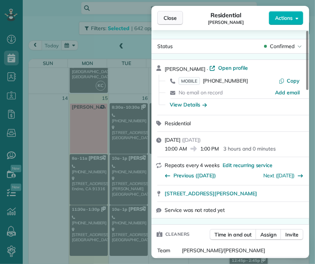
click at [164, 18] on span "Close" at bounding box center [169, 17] width 13 height 7
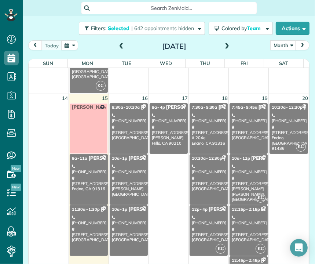
click at [117, 221] on div "[PHONE_NUMBER]" at bounding box center [129, 219] width 34 height 11
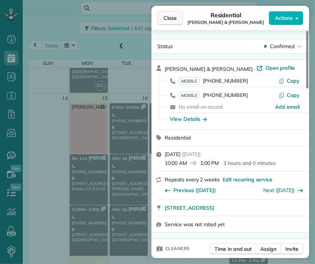
click at [172, 15] on span "Close" at bounding box center [169, 17] width 13 height 7
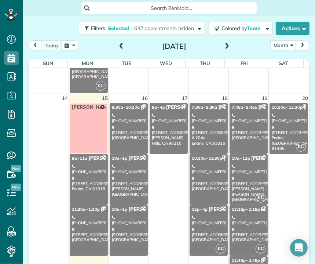
click at [159, 130] on div "[STREET_ADDRESS]" at bounding box center [169, 135] width 34 height 21
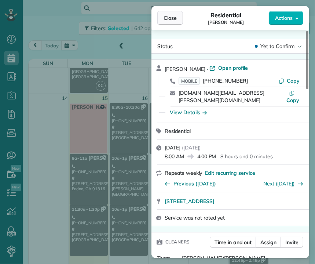
click at [176, 19] on span "Close" at bounding box center [169, 17] width 13 height 7
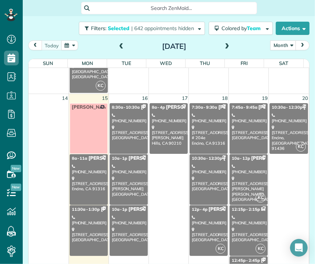
click at [192, 119] on div "[PHONE_NUMBER]" at bounding box center [209, 118] width 34 height 11
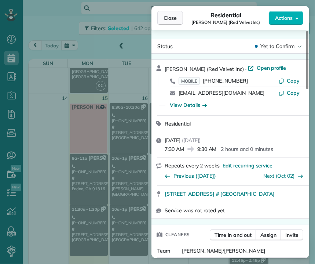
click at [172, 18] on span "Close" at bounding box center [169, 17] width 13 height 7
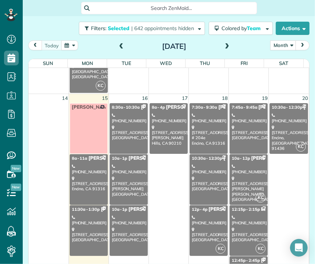
click at [204, 167] on div "[PHONE_NUMBER]" at bounding box center [209, 168] width 34 height 11
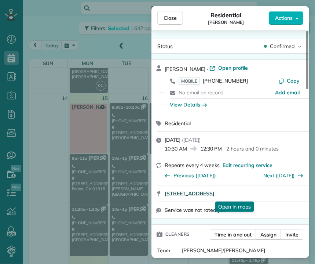
click at [214, 192] on span "[STREET_ADDRESS]" at bounding box center [190, 193] width 50 height 7
click at [170, 19] on span "Close" at bounding box center [169, 17] width 13 height 7
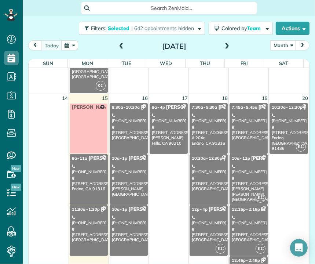
click at [201, 219] on div "[PHONE_NUMBER]" at bounding box center [209, 219] width 34 height 11
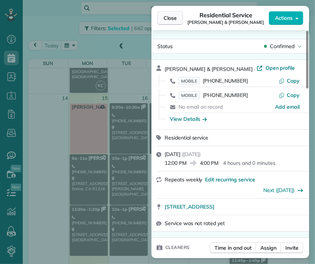
click at [166, 24] on button "Close" at bounding box center [170, 18] width 26 height 14
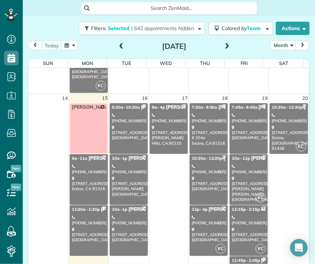
click at [232, 125] on div "[STREET_ADDRESS]" at bounding box center [249, 133] width 34 height 16
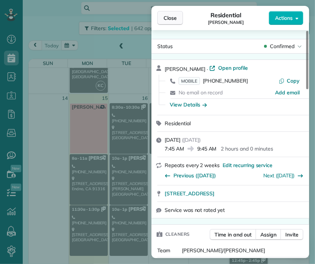
click at [177, 16] on button "Close" at bounding box center [170, 18] width 26 height 14
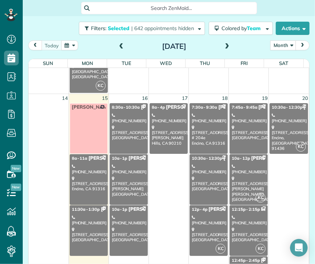
click at [232, 181] on div "[STREET_ADDRESS][PERSON_NAME][PERSON_NAME]" at bounding box center [249, 189] width 34 height 26
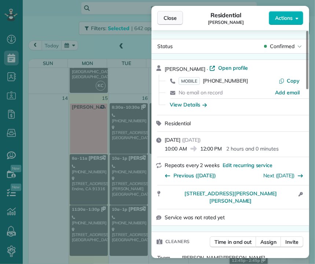
click at [165, 19] on span "Close" at bounding box center [169, 17] width 13 height 7
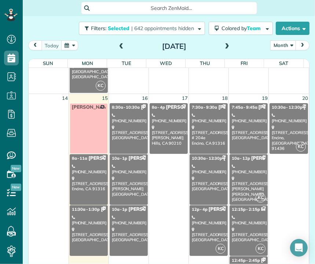
click at [237, 214] on div "[PHONE_NUMBER]" at bounding box center [249, 219] width 34 height 11
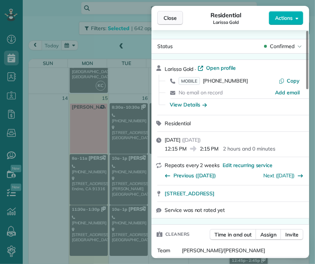
click at [174, 16] on span "Close" at bounding box center [169, 17] width 13 height 7
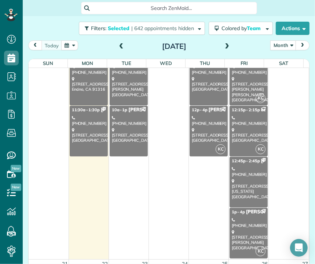
scroll to position [460, 0]
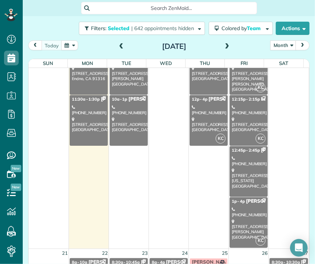
click at [244, 171] on div "[STREET_ADDRESS][US_STATE]" at bounding box center [249, 178] width 34 height 21
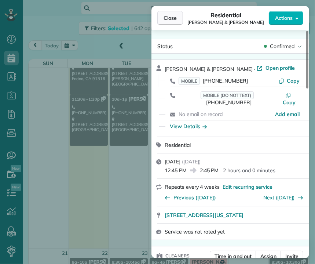
click at [172, 19] on span "Close" at bounding box center [169, 17] width 13 height 7
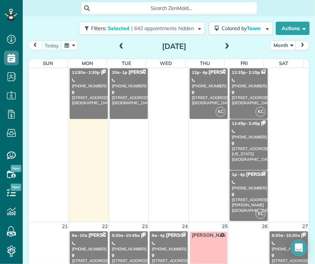
scroll to position [490, 0]
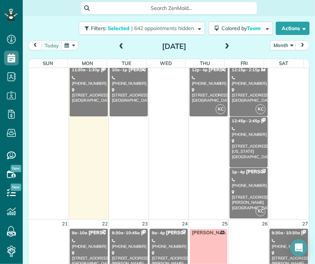
click at [243, 189] on div "[STREET_ADDRESS][PERSON_NAME]" at bounding box center [249, 199] width 34 height 21
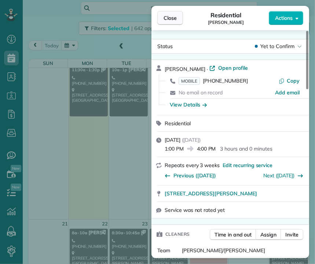
click at [175, 19] on span "Close" at bounding box center [169, 17] width 13 height 7
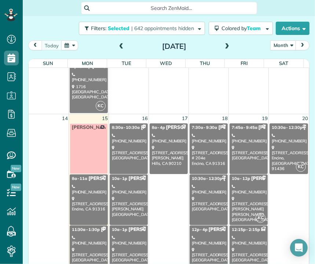
scroll to position [314, 0]
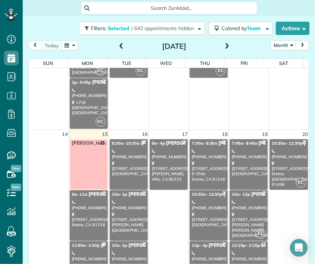
click at [272, 163] on div "[STREET_ADDRESS]" at bounding box center [289, 174] width 34 height 26
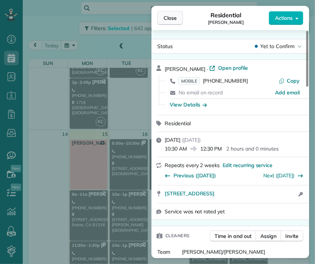
click at [170, 20] on span "Close" at bounding box center [169, 17] width 13 height 7
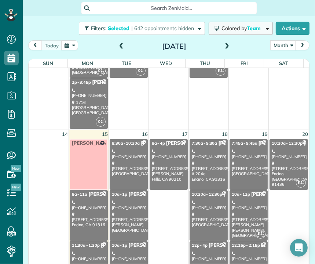
click at [251, 28] on span "Team" at bounding box center [254, 28] width 15 height 7
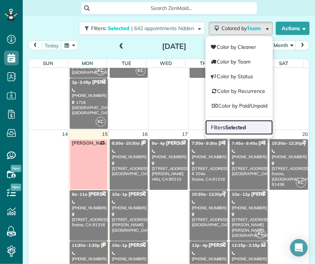
click at [236, 124] on strong "Selected" at bounding box center [235, 127] width 21 height 7
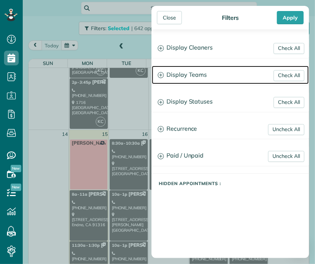
click at [199, 74] on h3 "Display Teams" at bounding box center [230, 75] width 157 height 19
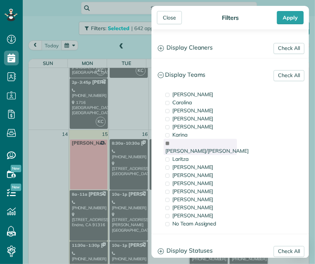
click at [201, 147] on span "[PERSON_NAME]/[PERSON_NAME]" at bounding box center [206, 150] width 83 height 7
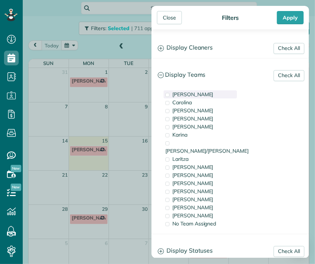
click at [194, 97] on div "[PERSON_NAME]" at bounding box center [199, 94] width 73 height 8
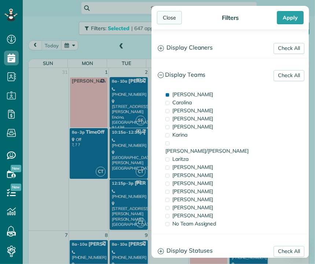
click at [169, 16] on div "Close" at bounding box center [169, 17] width 25 height 13
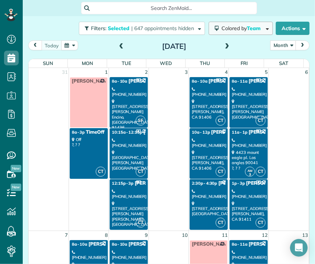
click at [235, 27] on span "Colored by Team" at bounding box center [242, 28] width 42 height 7
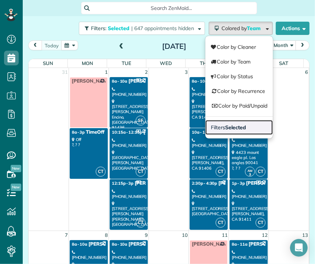
click at [235, 130] on link "Filters Selected" at bounding box center [238, 127] width 67 height 15
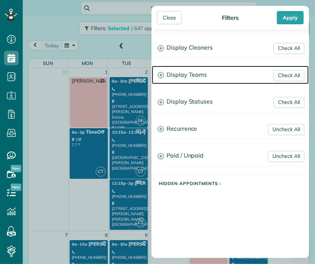
click at [196, 79] on h3 "Display Teams" at bounding box center [230, 75] width 157 height 19
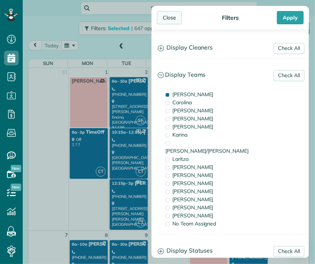
click at [171, 20] on div "Close" at bounding box center [169, 17] width 25 height 13
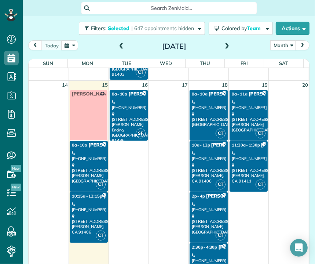
scroll to position [365, 0]
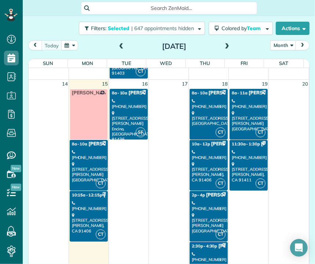
click at [89, 172] on div "[STREET_ADDRESS][PERSON_NAME]" at bounding box center [89, 171] width 34 height 21
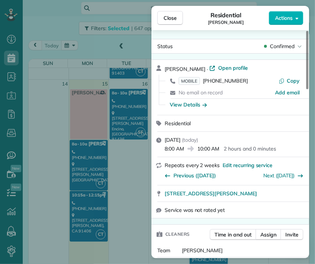
click at [81, 194] on div "Close Residential [PERSON_NAME] Actions Status Confirmed [PERSON_NAME] · Open p…" at bounding box center [157, 132] width 315 height 264
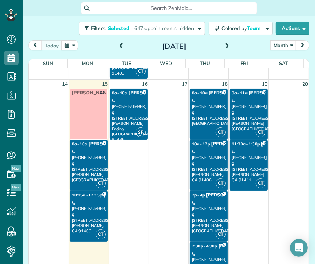
click at [94, 215] on div "[STREET_ADDRESS]" at bounding box center [89, 222] width 34 height 21
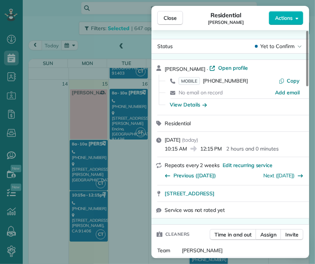
click at [122, 101] on div "Close Residential [PERSON_NAME] Actions Status Yet to Confirm [PERSON_NAME] · O…" at bounding box center [157, 132] width 315 height 264
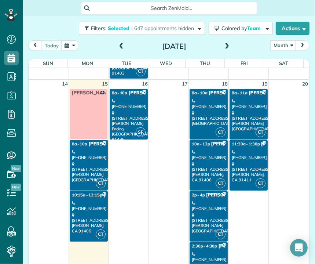
click at [122, 101] on div "[PHONE_NUMBER]" at bounding box center [129, 103] width 34 height 11
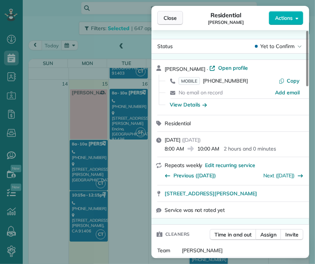
click at [171, 20] on span "Close" at bounding box center [169, 17] width 13 height 7
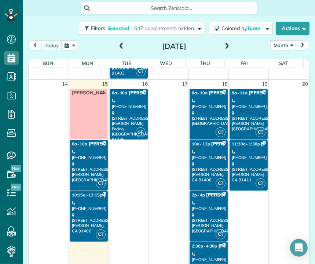
click at [192, 104] on div "[PHONE_NUMBER]" at bounding box center [209, 103] width 34 height 11
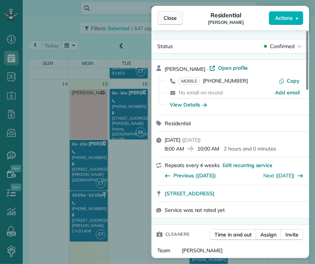
click at [173, 19] on span "Close" at bounding box center [169, 17] width 13 height 7
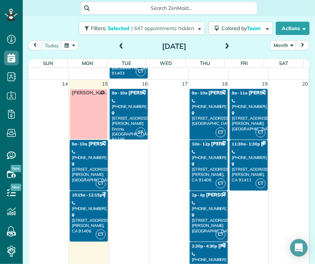
click at [194, 156] on div "[PHONE_NUMBER]" at bounding box center [209, 154] width 34 height 11
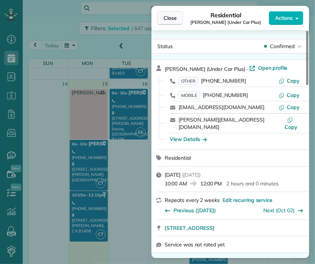
click at [173, 18] on span "Close" at bounding box center [169, 17] width 13 height 7
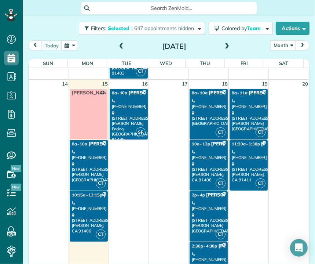
click at [199, 209] on div "[PHONE_NUMBER]" at bounding box center [209, 205] width 34 height 11
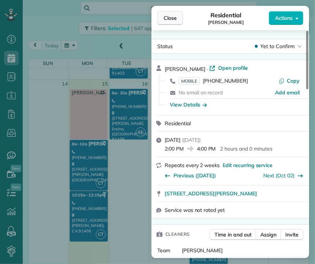
click at [170, 20] on span "Close" at bounding box center [169, 17] width 13 height 7
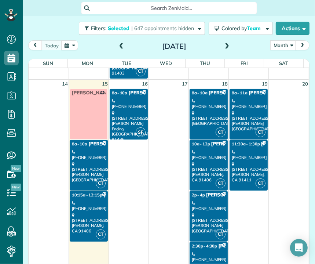
click at [204, 247] on link "CT 2:30p - 4:30p [PERSON_NAME] [PHONE_NUMBER] [STREET_ADDRESS]" at bounding box center [209, 267] width 38 height 51
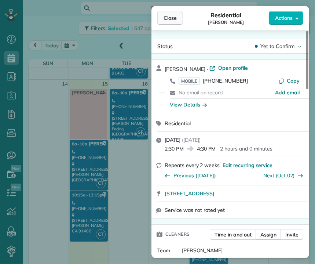
click at [174, 16] on span "Close" at bounding box center [169, 17] width 13 height 7
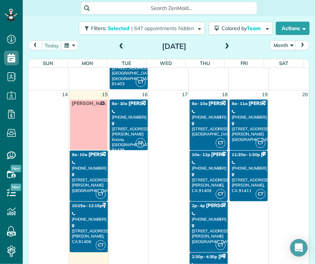
scroll to position [352, 0]
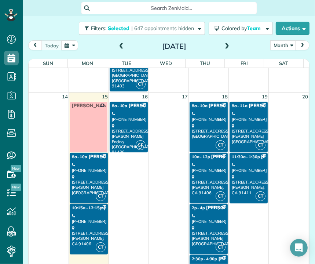
click at [245, 126] on div "[STREET_ADDRESS][PERSON_NAME]" at bounding box center [249, 133] width 34 height 21
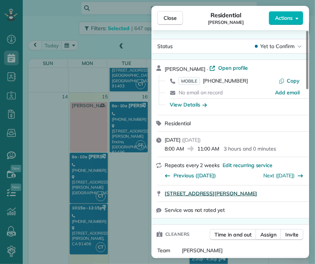
click at [257, 195] on span "[STREET_ADDRESS][PERSON_NAME]" at bounding box center [211, 193] width 92 height 7
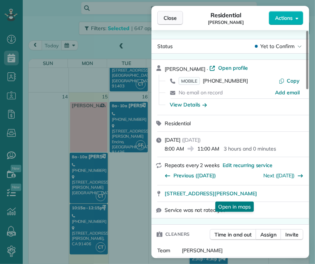
click at [166, 18] on span "Close" at bounding box center [169, 17] width 13 height 7
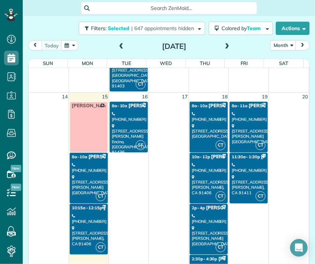
click at [240, 162] on div "[PHONE_NUMBER]" at bounding box center [249, 167] width 34 height 11
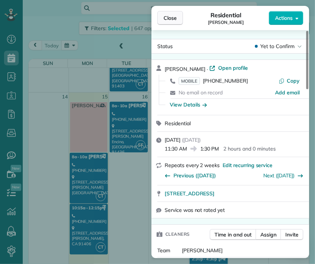
click at [170, 21] on span "Close" at bounding box center [169, 17] width 13 height 7
